Goal: Information Seeking & Learning: Understand process/instructions

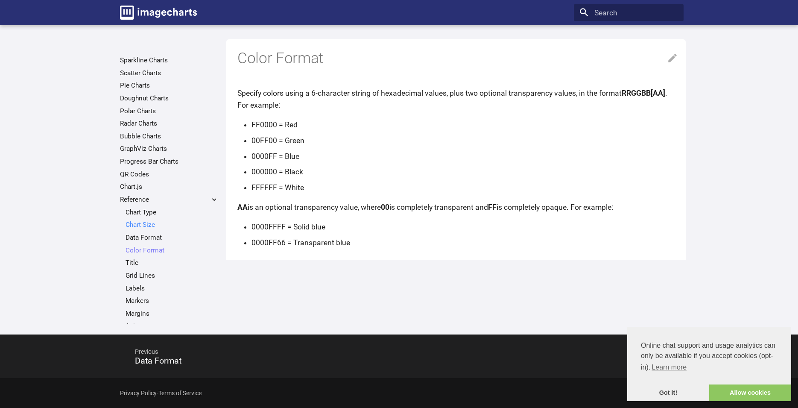
scroll to position [67, 0]
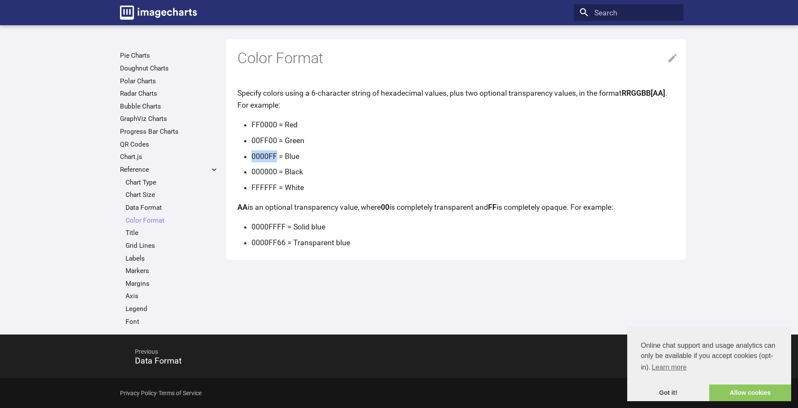
drag, startPoint x: 270, startPoint y: 157, endPoint x: 252, endPoint y: 158, distance: 18.4
click at [252, 158] on li "0000FF = Blue" at bounding box center [464, 156] width 426 height 12
click at [129, 141] on link "QR Codes" at bounding box center [169, 144] width 99 height 9
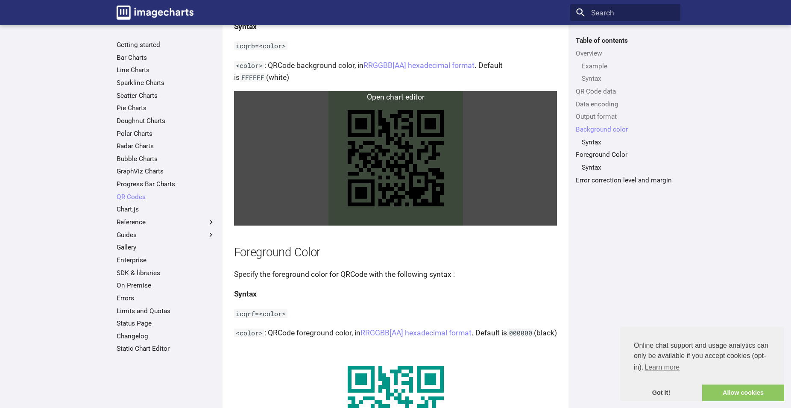
scroll to position [1314, 0]
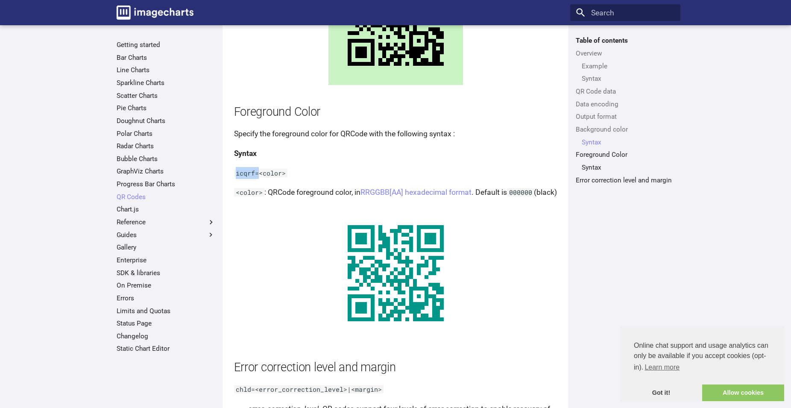
drag, startPoint x: 259, startPoint y: 185, endPoint x: 234, endPoint y: 183, distance: 25.3
copy code "icqrf="
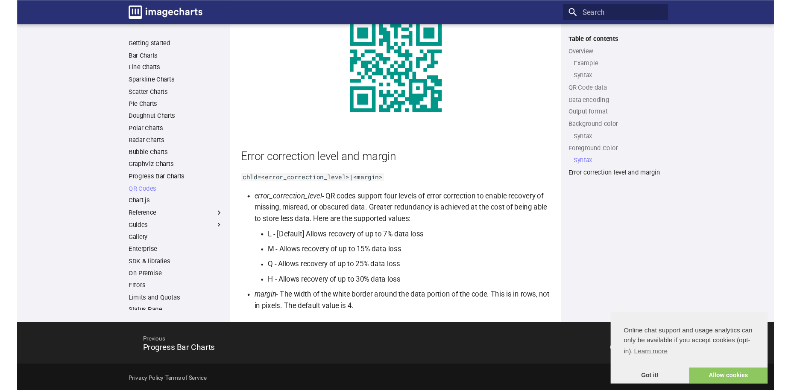
scroll to position [1545, 0]
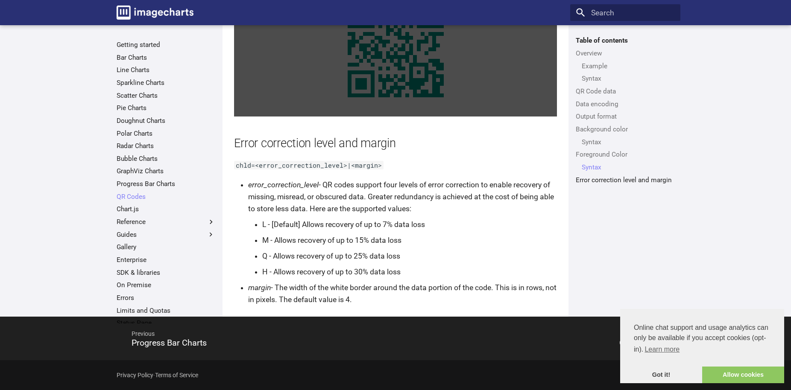
scroll to position [164, 0]
